Goal: Information Seeking & Learning: Find specific page/section

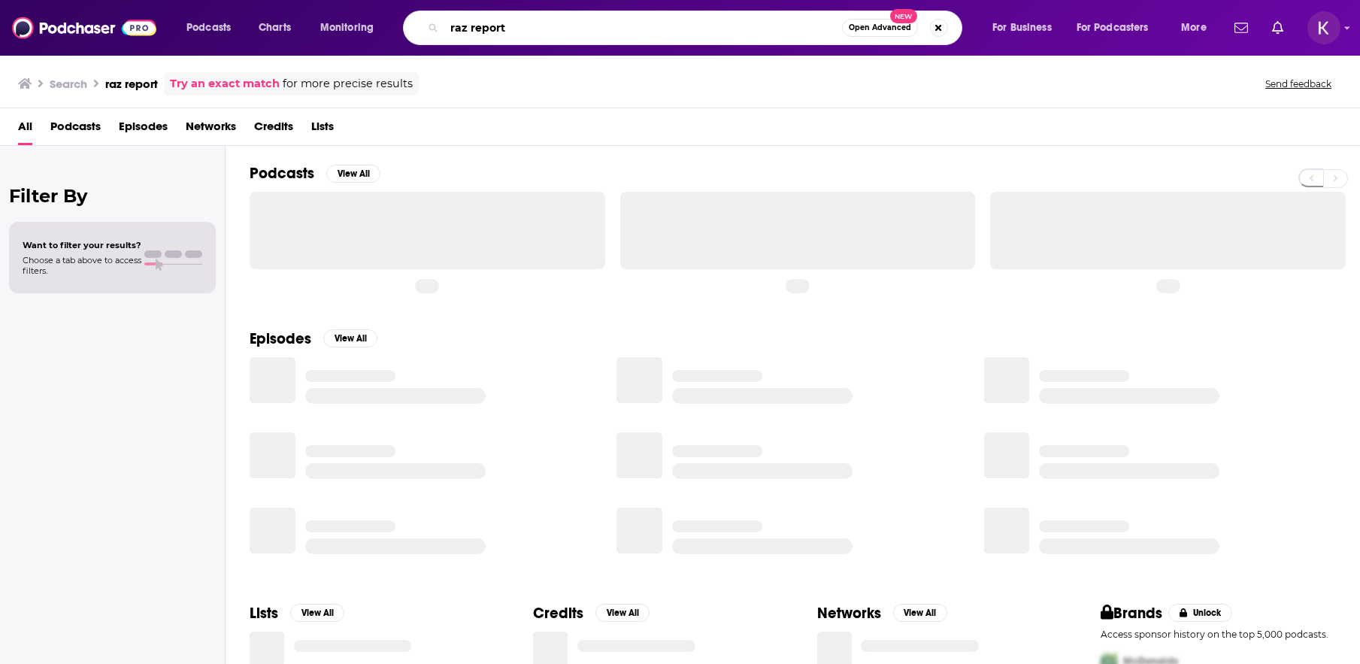
drag, startPoint x: 516, startPoint y: 29, endPoint x: 365, endPoint y: 21, distance: 151.3
click at [370, 26] on div "Podcasts Charts Monitoring raz report Open Advanced New For Business For Podcas…" at bounding box center [698, 28] width 1045 height 35
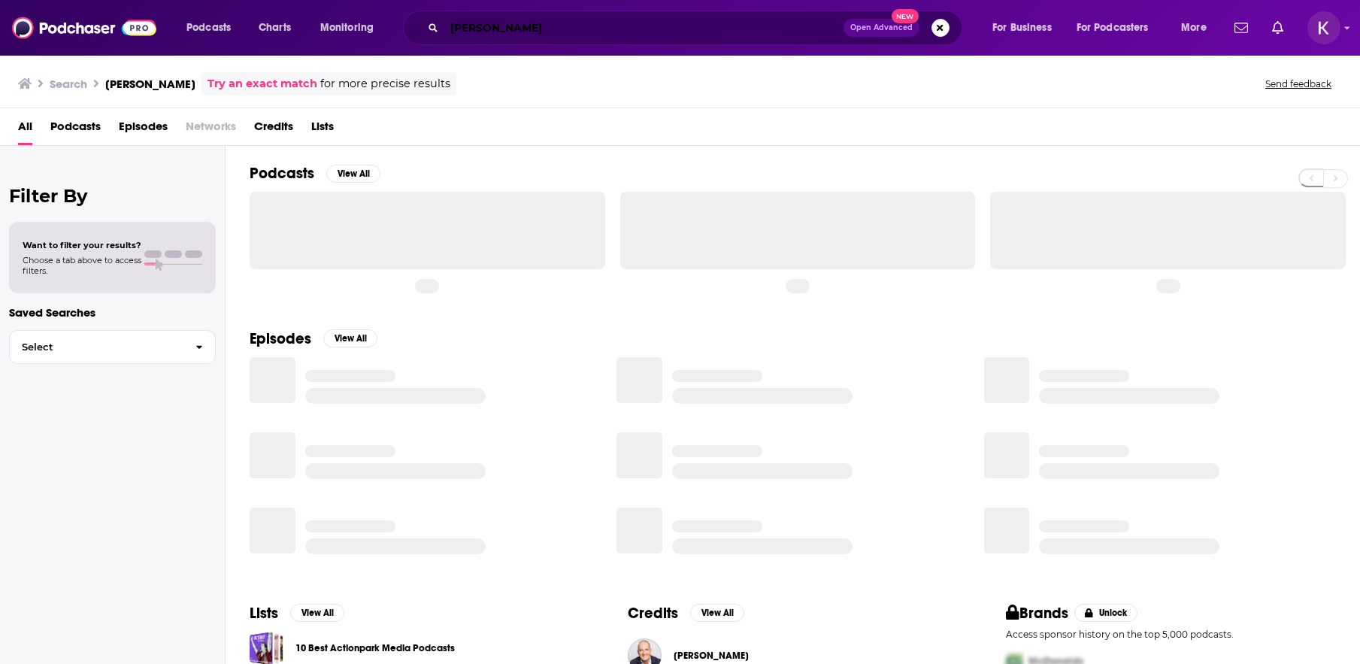
click at [530, 28] on input "[PERSON_NAME]" at bounding box center [643, 28] width 399 height 24
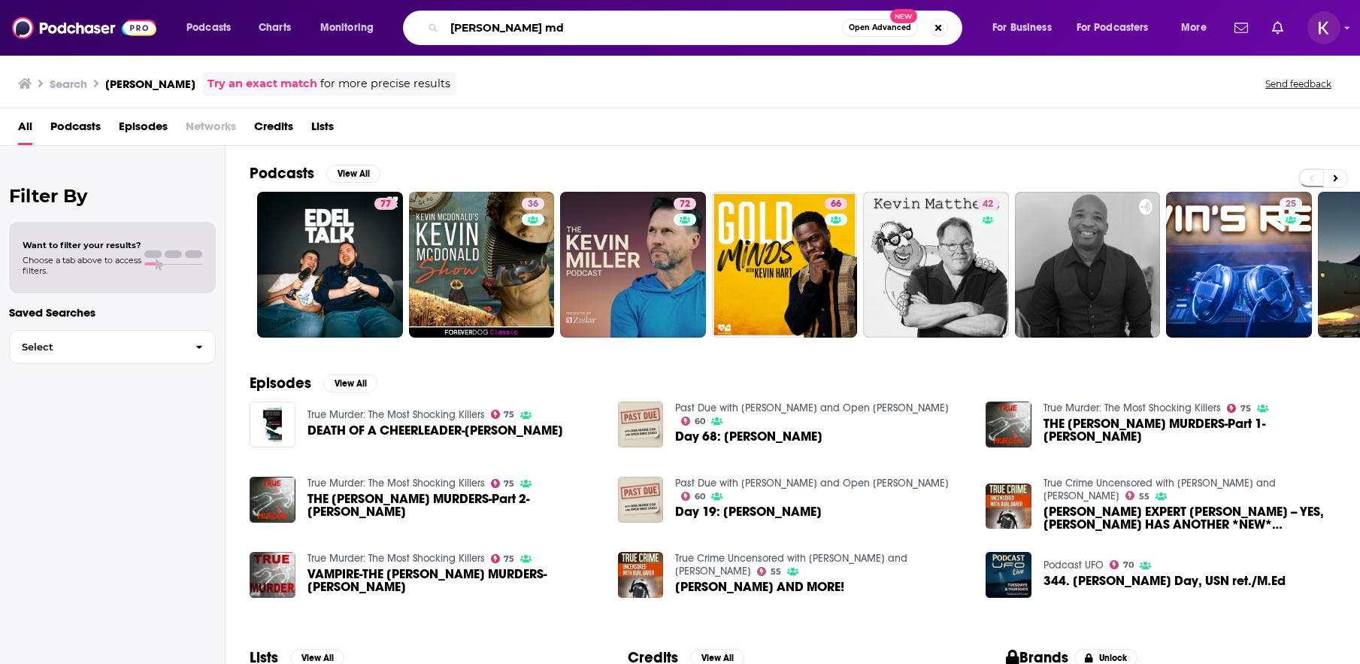
type input "[PERSON_NAME] md"
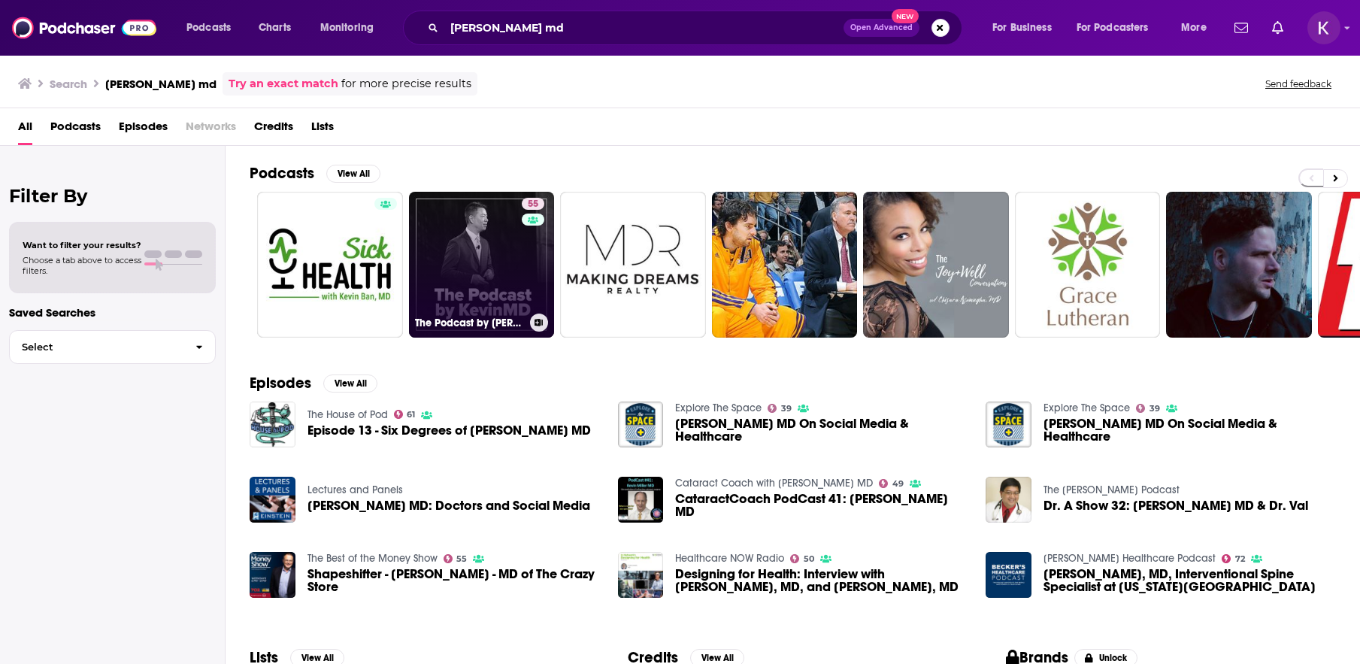
click at [512, 245] on link "55 The Podcast by [PERSON_NAME]" at bounding box center [482, 265] width 146 height 146
